Goal: Transaction & Acquisition: Purchase product/service

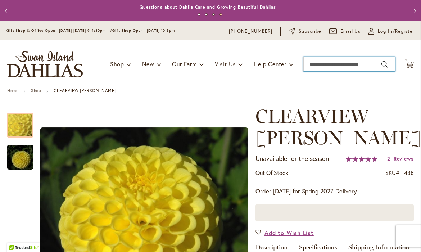
click at [322, 65] on input "Search" at bounding box center [349, 64] width 92 height 14
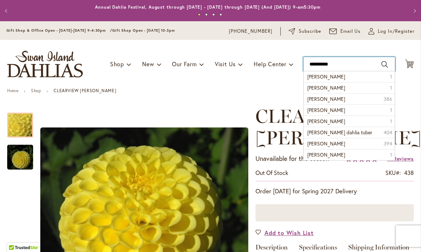
type input "**********"
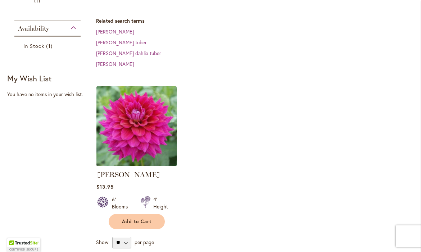
scroll to position [211, 0]
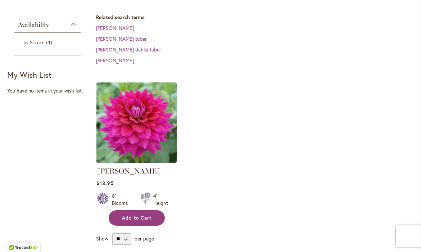
click at [132, 215] on span "Add to Cart" at bounding box center [137, 218] width 30 height 6
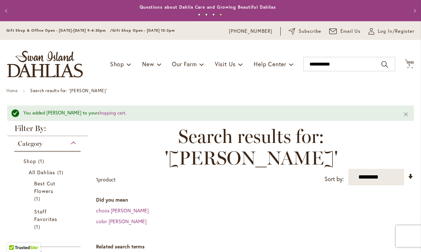
scroll to position [0, 0]
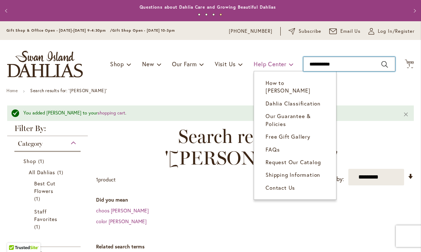
drag, startPoint x: 335, startPoint y: 63, endPoint x: 279, endPoint y: 64, distance: 55.8
click at [279, 64] on div "Toggle Nav Shop Dahlia Tubers Collections Fresh Cut Dahlias Gardening Supplies …" at bounding box center [210, 64] width 421 height 48
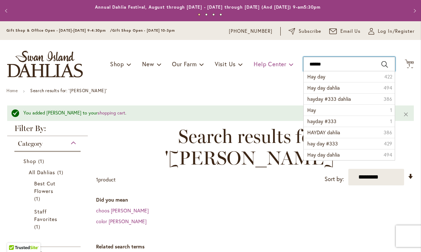
type input "*******"
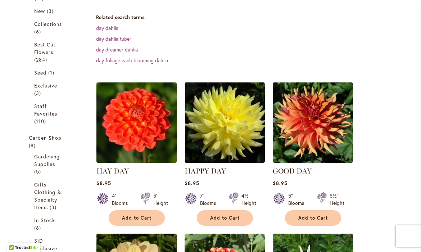
scroll to position [190, 0]
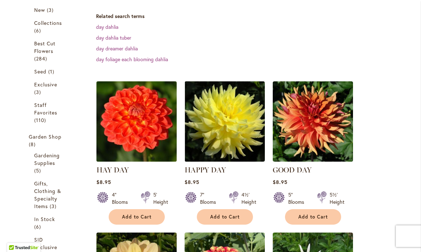
click at [132, 119] on img at bounding box center [136, 121] width 84 height 84
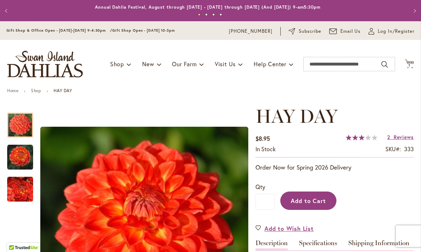
click at [313, 203] on span "Add to Cart" at bounding box center [309, 201] width 36 height 8
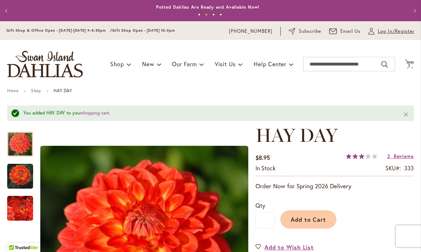
click at [379, 30] on span "Log In/Register" at bounding box center [396, 31] width 37 height 7
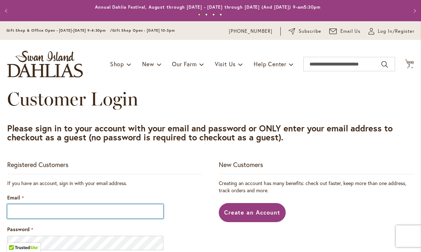
type input "**********"
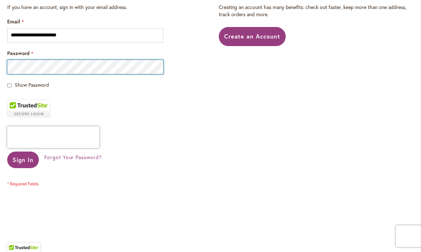
scroll to position [177, 0]
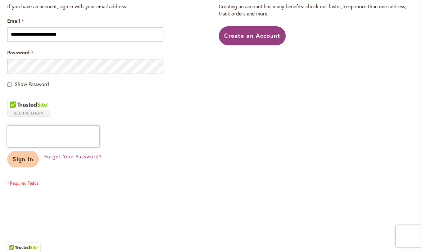
click at [19, 161] on span "Sign In" at bounding box center [23, 159] width 21 height 8
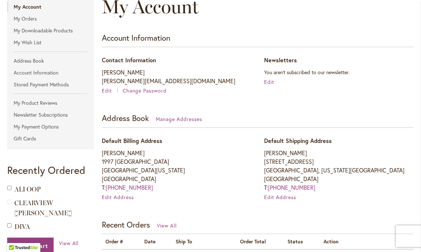
scroll to position [107, 0]
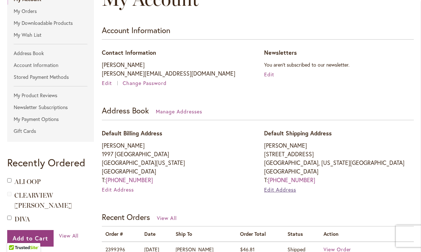
click at [279, 188] on span "Edit Address" at bounding box center [280, 189] width 32 height 7
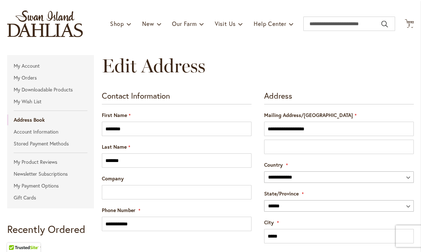
scroll to position [41, 0]
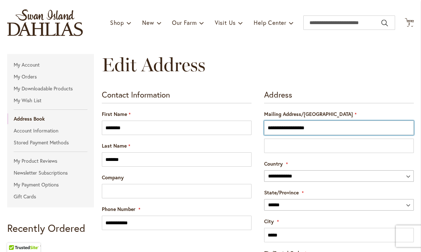
drag, startPoint x: 331, startPoint y: 128, endPoint x: 253, endPoint y: 122, distance: 78.7
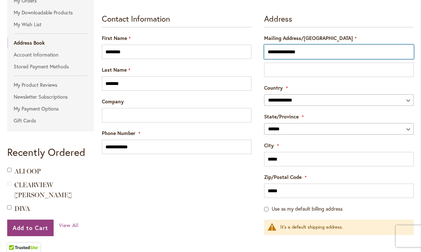
scroll to position [118, 0]
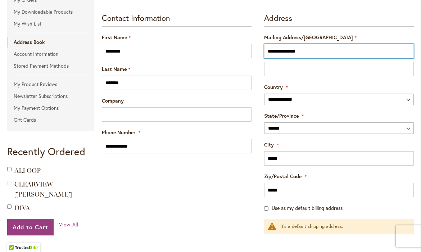
type input "**********"
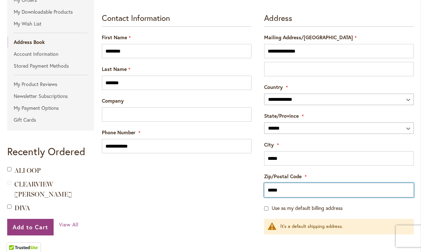
type input "*****"
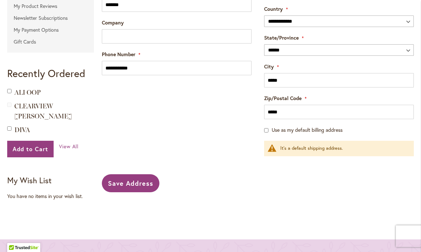
scroll to position [198, 0]
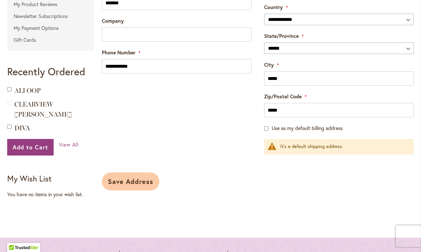
click at [131, 180] on span "Save Address" at bounding box center [130, 181] width 45 height 9
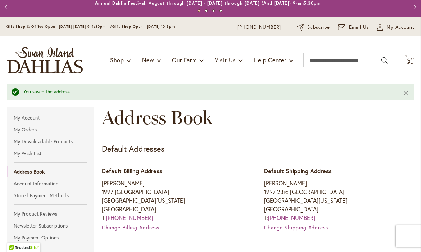
scroll to position [5, 0]
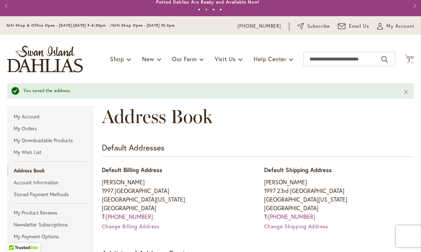
click at [406, 59] on span "2 2 items" at bounding box center [409, 61] width 7 height 4
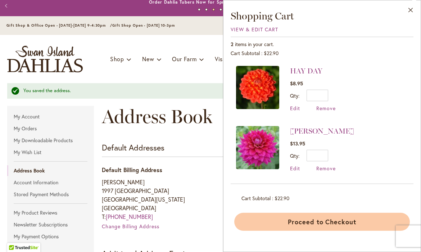
click at [317, 225] on button "Proceed to Checkout" at bounding box center [322, 222] width 176 height 18
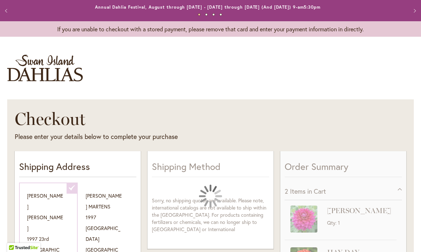
select select "**********"
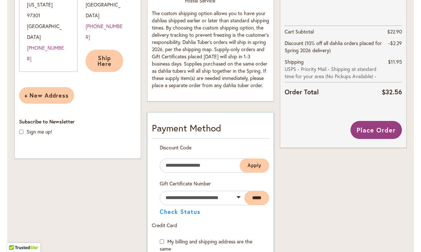
scroll to position [291, 0]
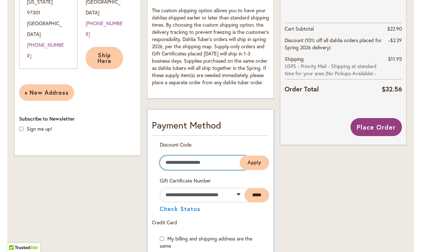
click at [206, 170] on input "Enter discount code" at bounding box center [202, 162] width 85 height 14
type input "********"
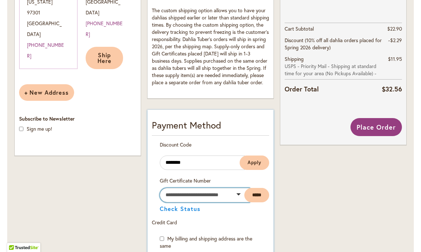
click at [191, 202] on input "text" at bounding box center [205, 195] width 90 height 14
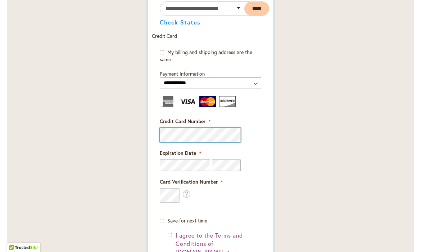
scroll to position [479, 0]
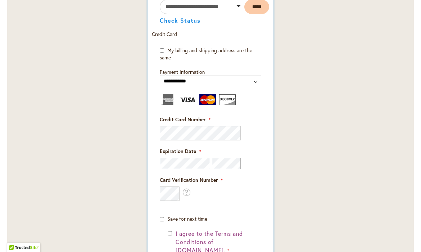
click at [203, 105] on img at bounding box center [207, 99] width 17 height 11
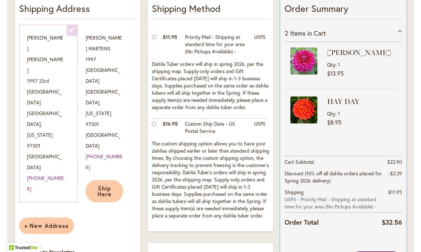
scroll to position [152, 0]
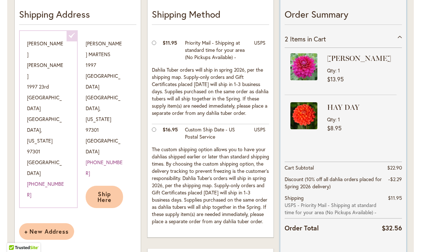
click at [302, 68] on img at bounding box center [303, 66] width 27 height 27
click at [60, 136] on div "[PERSON_NAME] [STREET_ADDRESS][US_STATE] [PHONE_NUMBER] Edit [PERSON_NAME] [STR…" at bounding box center [77, 126] width 117 height 193
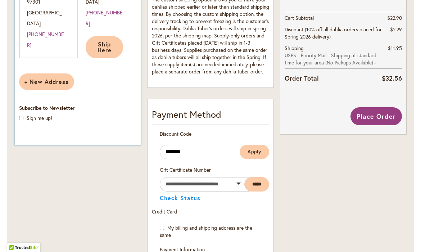
scroll to position [316, 0]
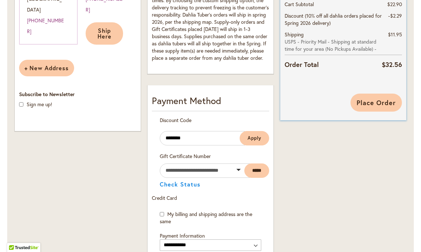
click at [379, 105] on button "Place Order" at bounding box center [376, 103] width 51 height 18
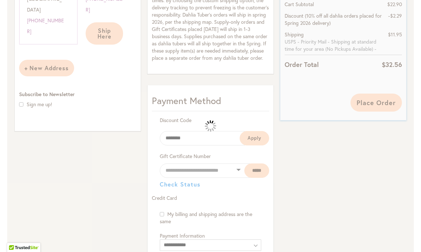
select select
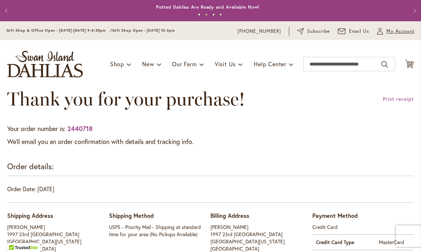
click at [402, 33] on span "My Account" at bounding box center [401, 31] width 28 height 7
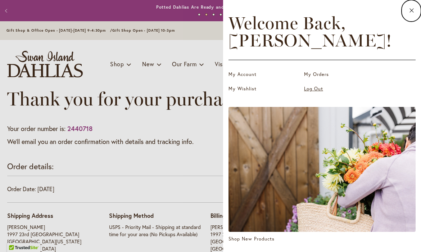
click at [312, 90] on link "Log Out" at bounding box center [340, 88] width 72 height 7
